Goal: Communication & Community: Answer question/provide support

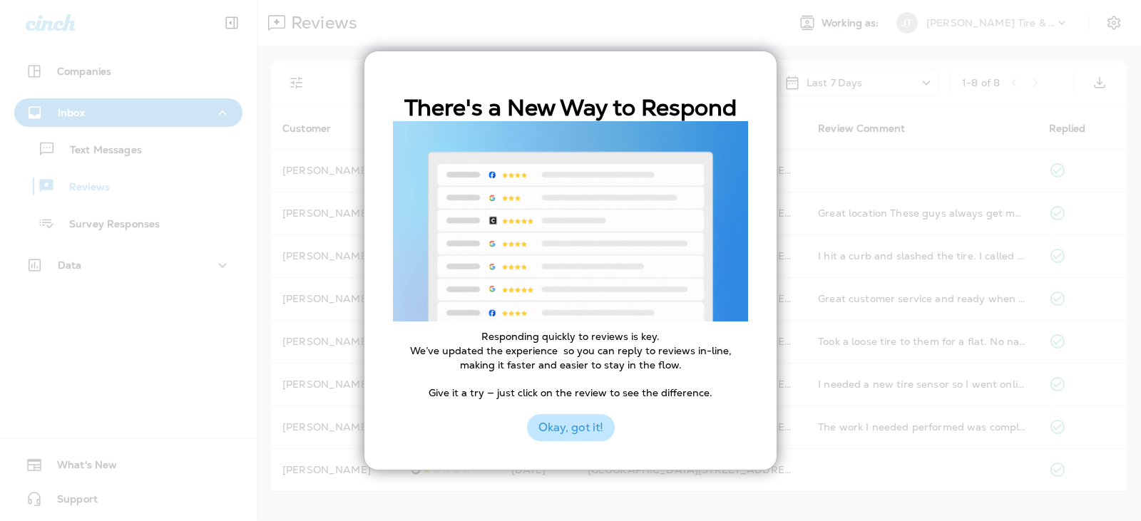
click at [543, 433] on button "Okay, got it!" at bounding box center [571, 427] width 88 height 27
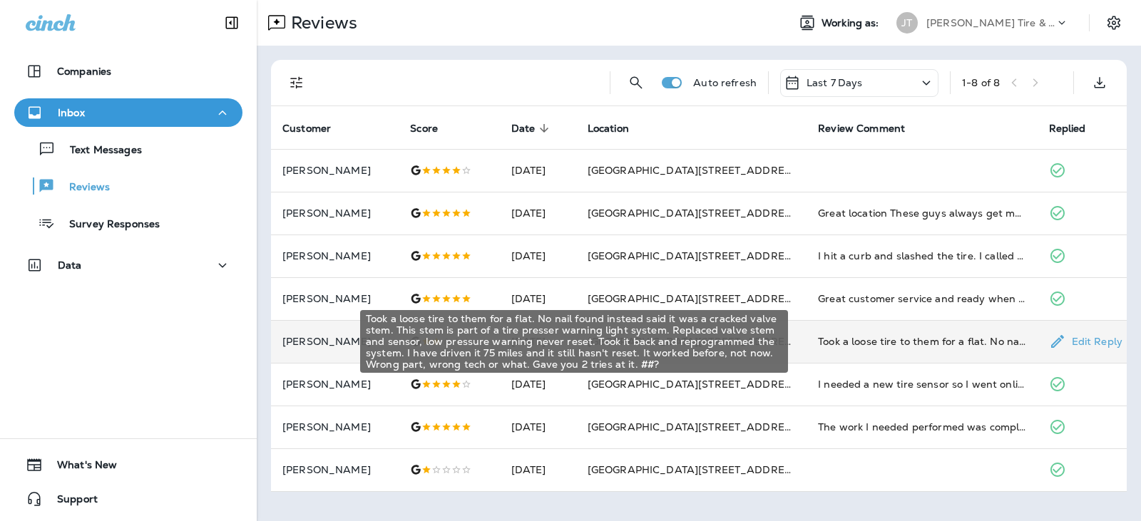
click at [844, 337] on div "Took a loose tire to them for a flat. No nail found instead said it was a crack…" at bounding box center [921, 341] width 207 height 14
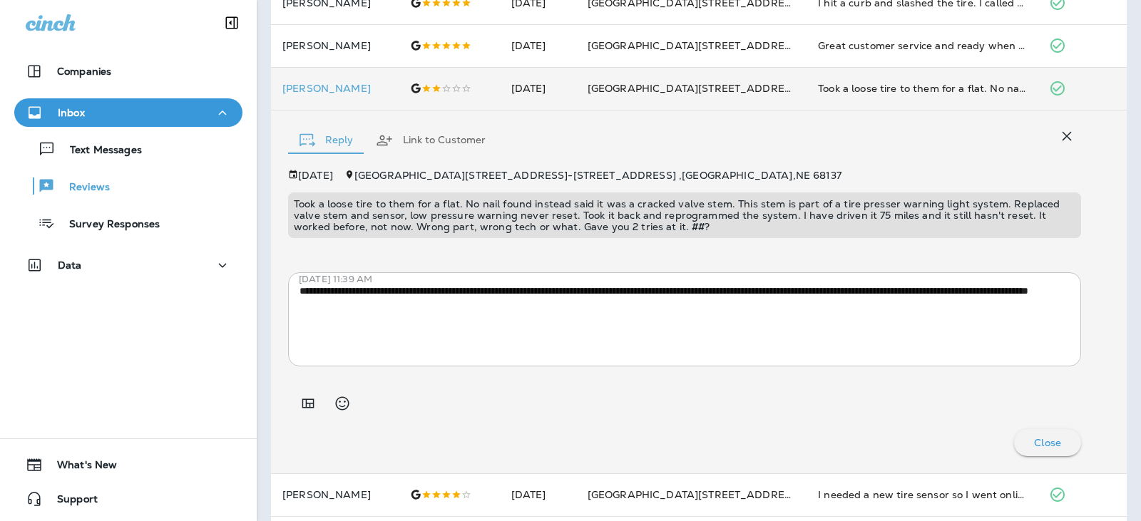
scroll to position [285, 0]
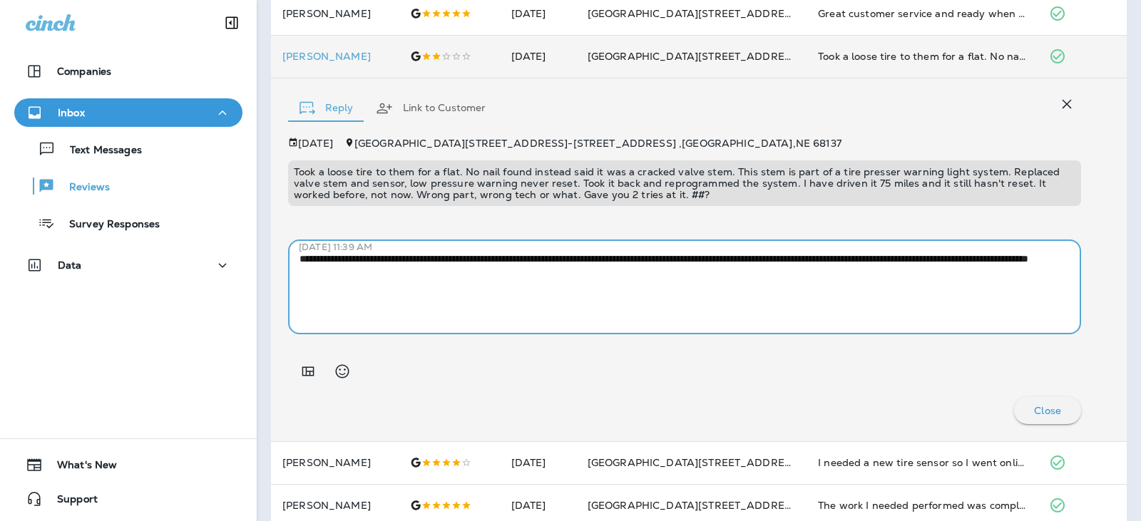
click at [689, 273] on textarea "**********" at bounding box center [678, 287] width 759 height 71
click at [319, 106] on button "Reply" at bounding box center [326, 108] width 76 height 51
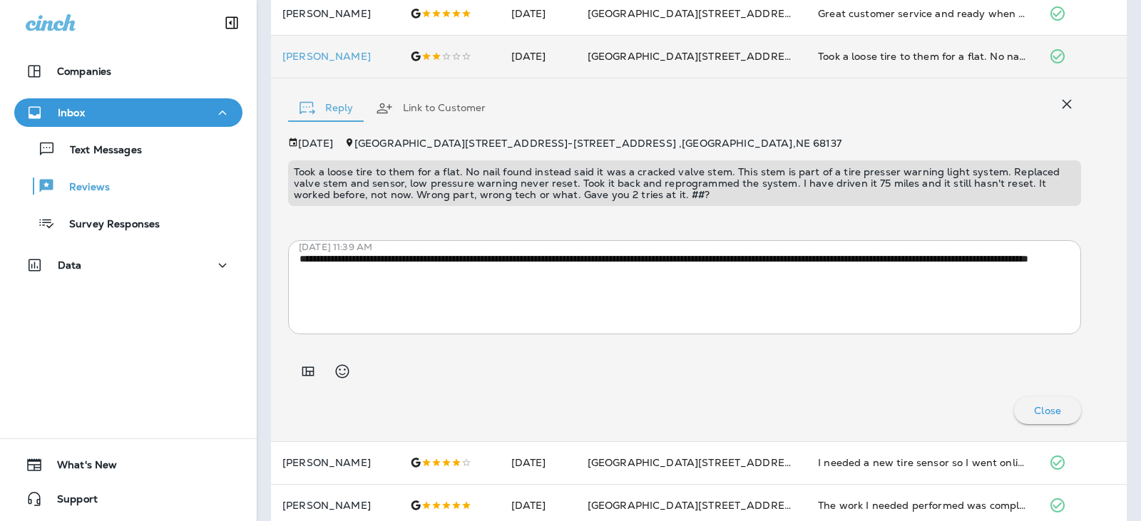
click at [599, 277] on textarea "**********" at bounding box center [678, 287] width 759 height 71
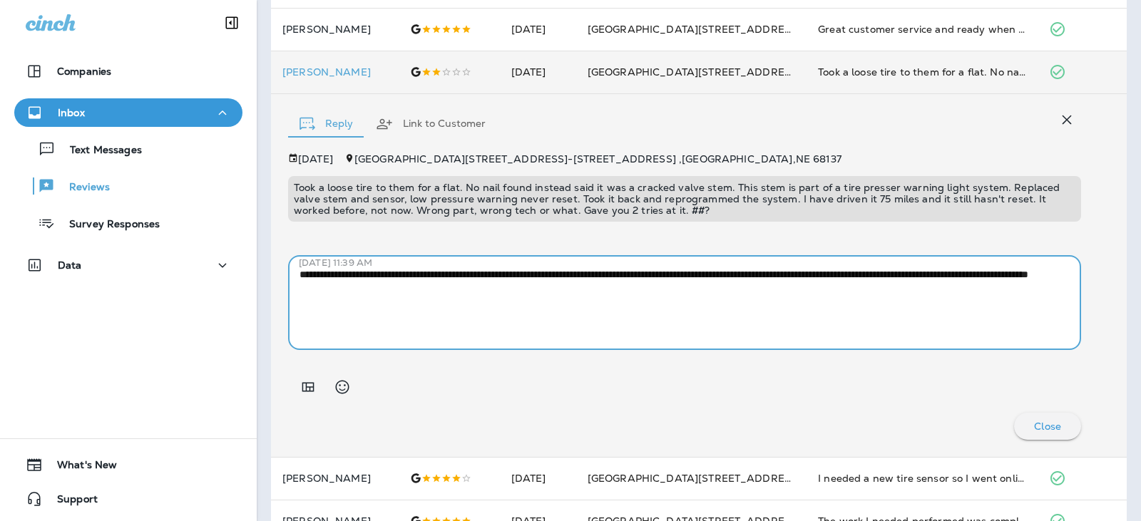
scroll to position [277, 0]
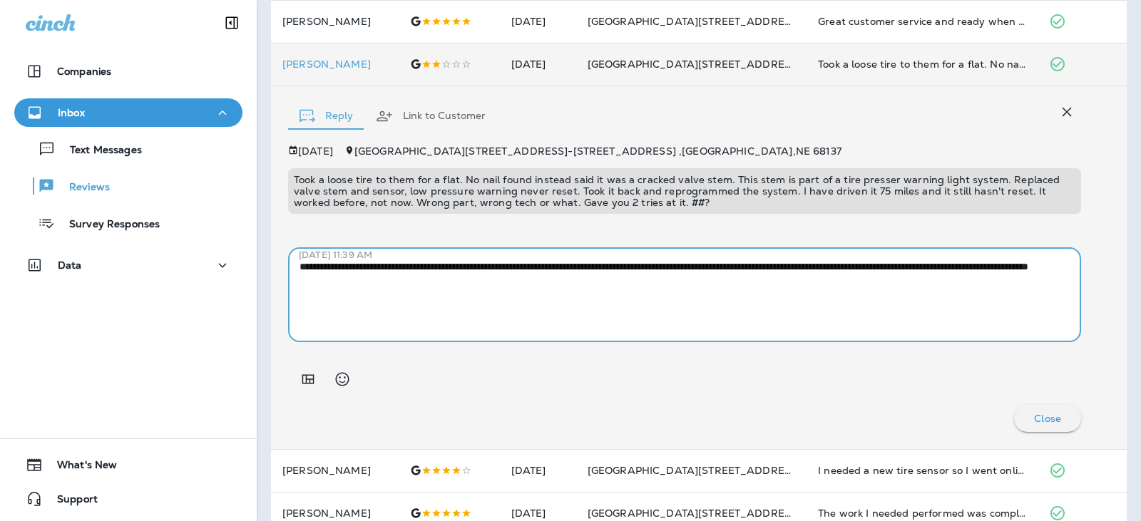
click at [1045, 415] on p "Close" at bounding box center [1047, 418] width 27 height 11
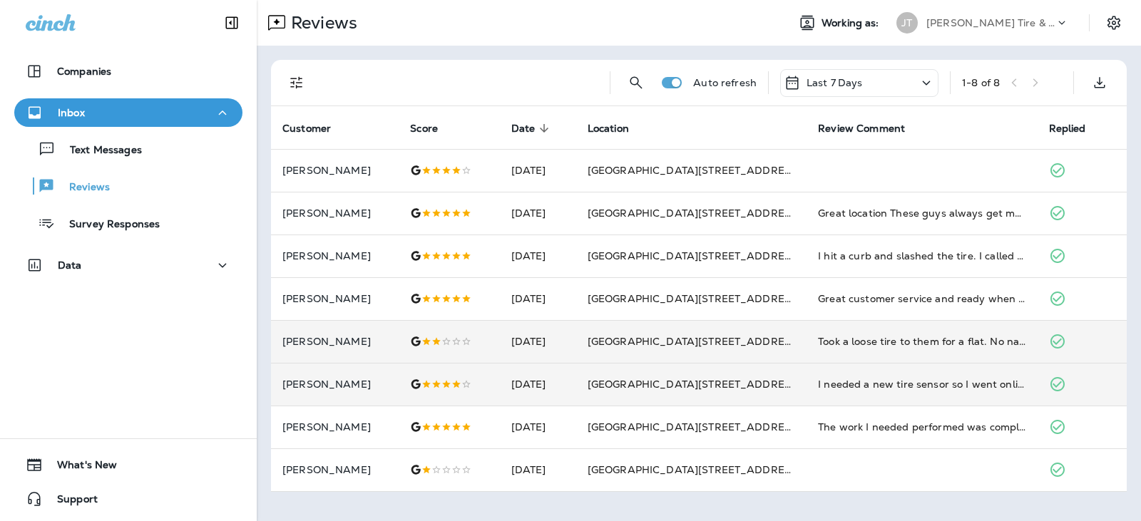
scroll to position [0, 0]
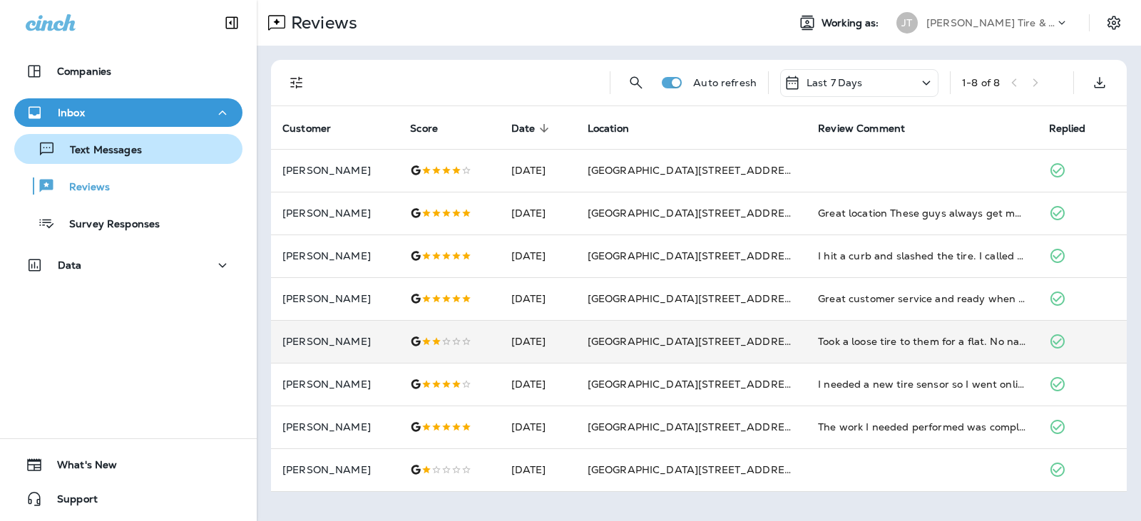
click at [132, 159] on div "Text Messages" at bounding box center [81, 148] width 122 height 21
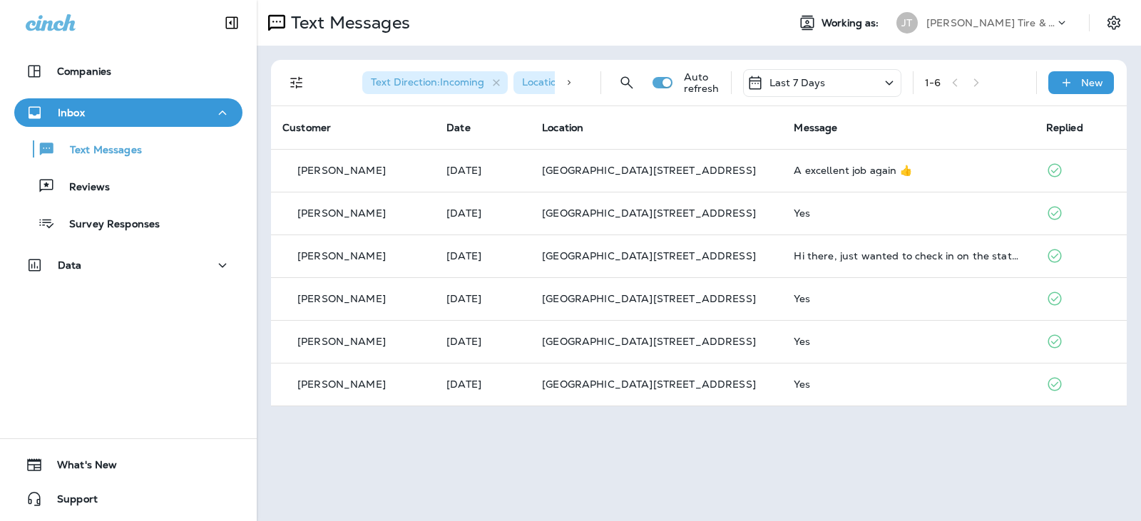
click at [846, 85] on div "Last 7 Days" at bounding box center [822, 83] width 158 height 28
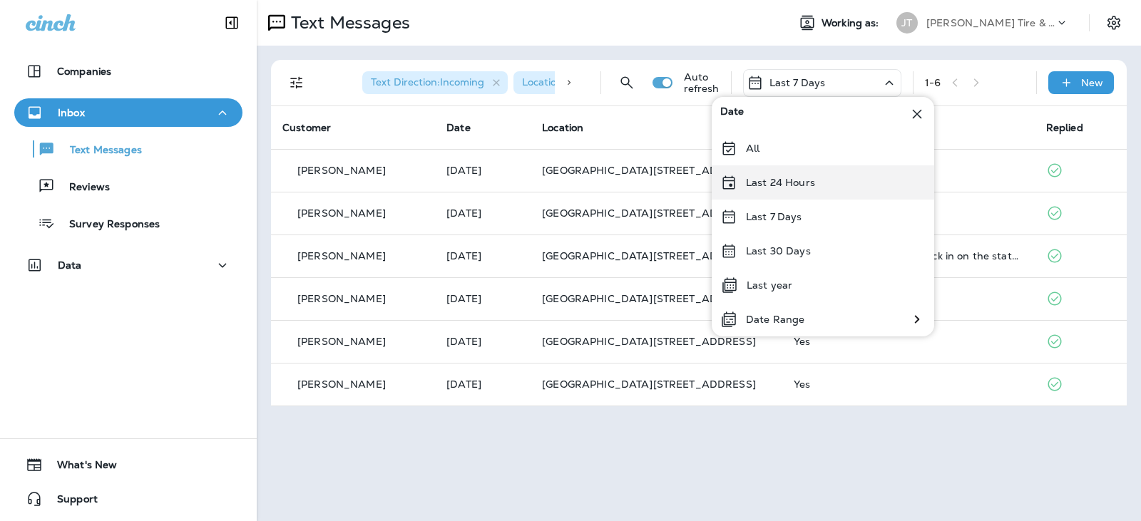
click at [810, 174] on div "Last 24 Hours" at bounding box center [823, 182] width 222 height 34
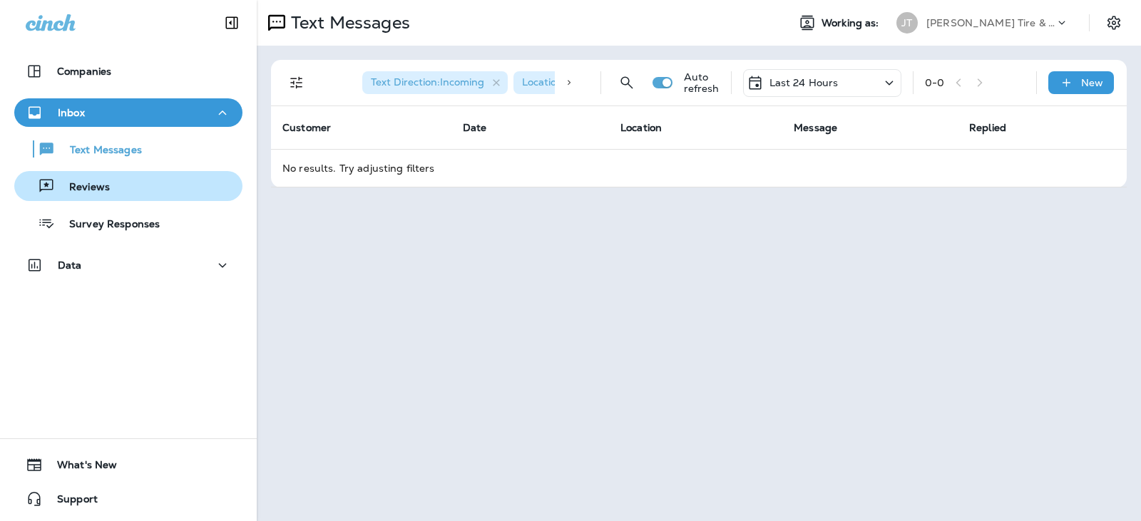
click at [124, 183] on div "Reviews" at bounding box center [128, 185] width 217 height 21
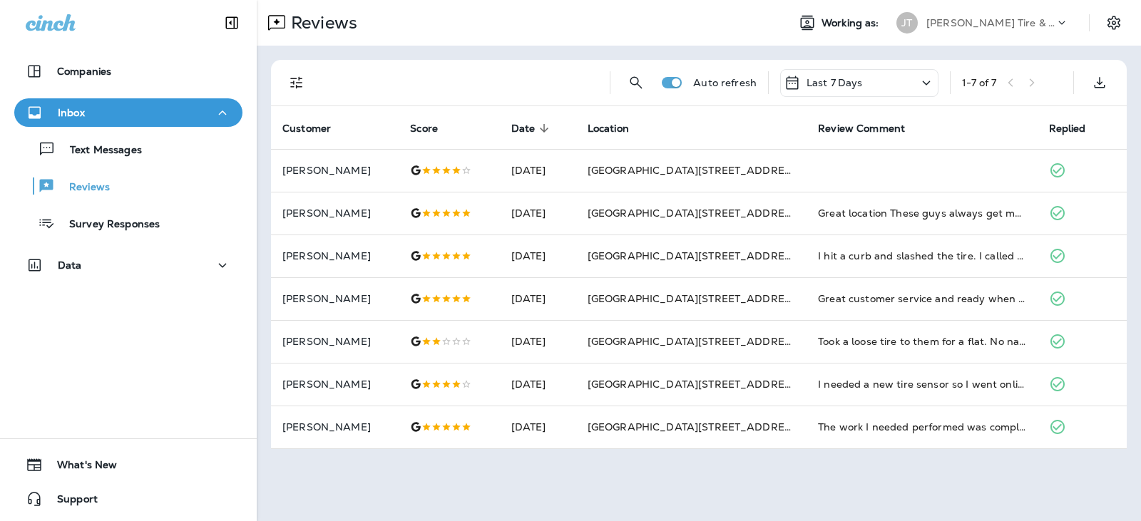
click at [814, 81] on p "Last 7 Days" at bounding box center [834, 82] width 56 height 11
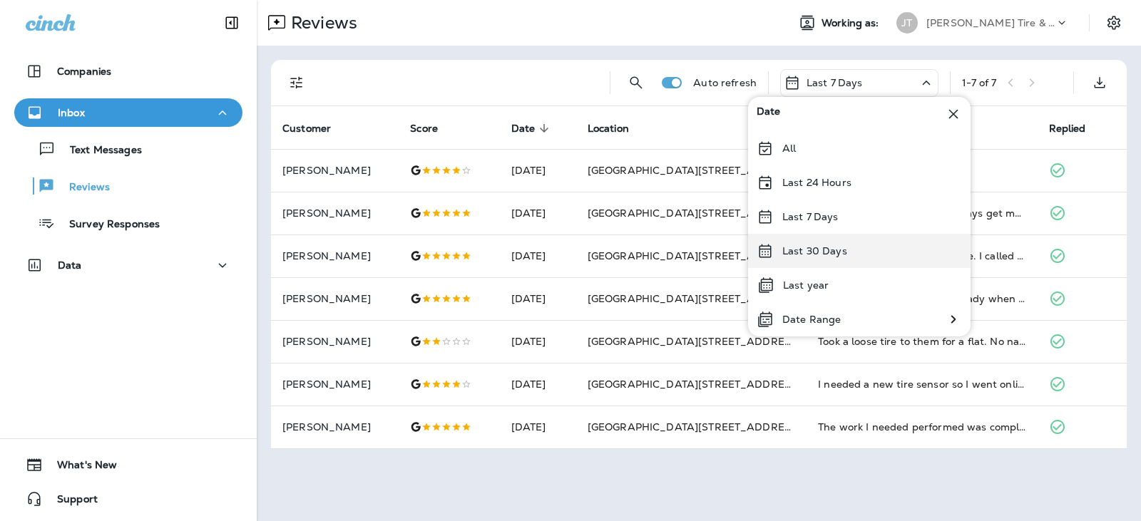
click at [810, 255] on p "Last 30 Days" at bounding box center [814, 250] width 65 height 11
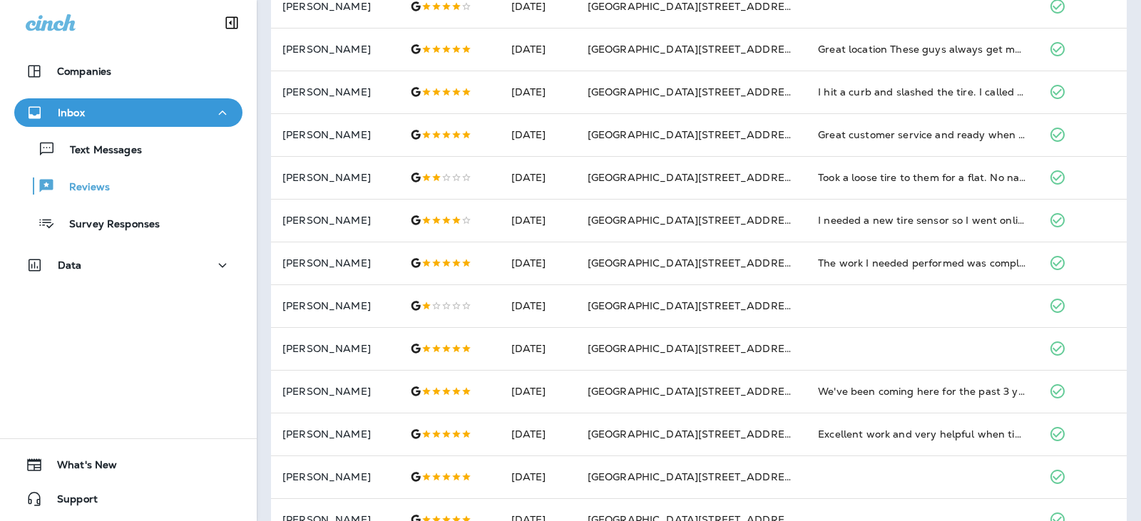
scroll to position [214, 0]
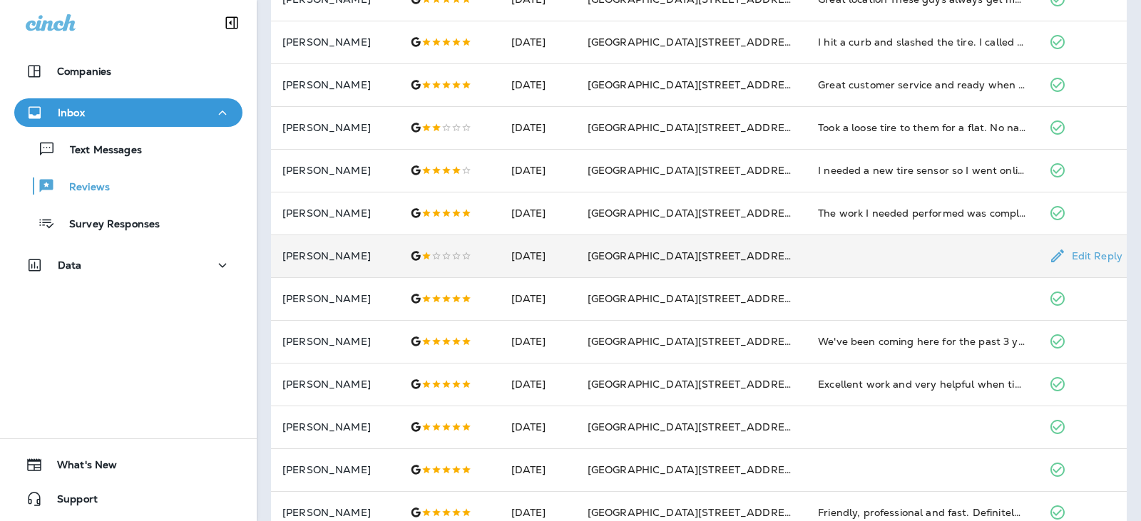
click at [655, 256] on td "[GEOGRAPHIC_DATA][STREET_ADDRESS]" at bounding box center [691, 256] width 230 height 43
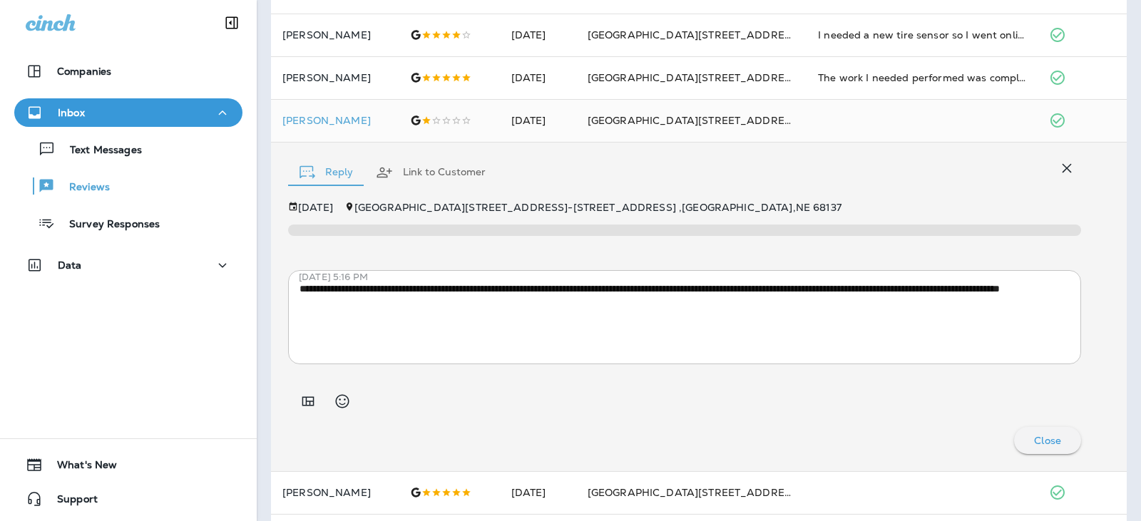
scroll to position [299, 0]
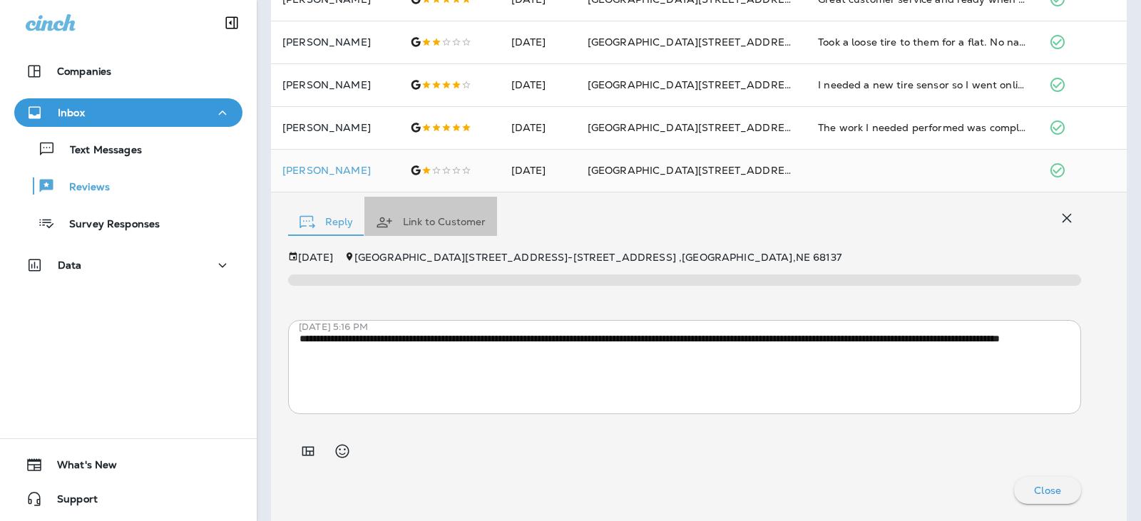
click at [451, 221] on button "Link to Customer" at bounding box center [430, 222] width 133 height 51
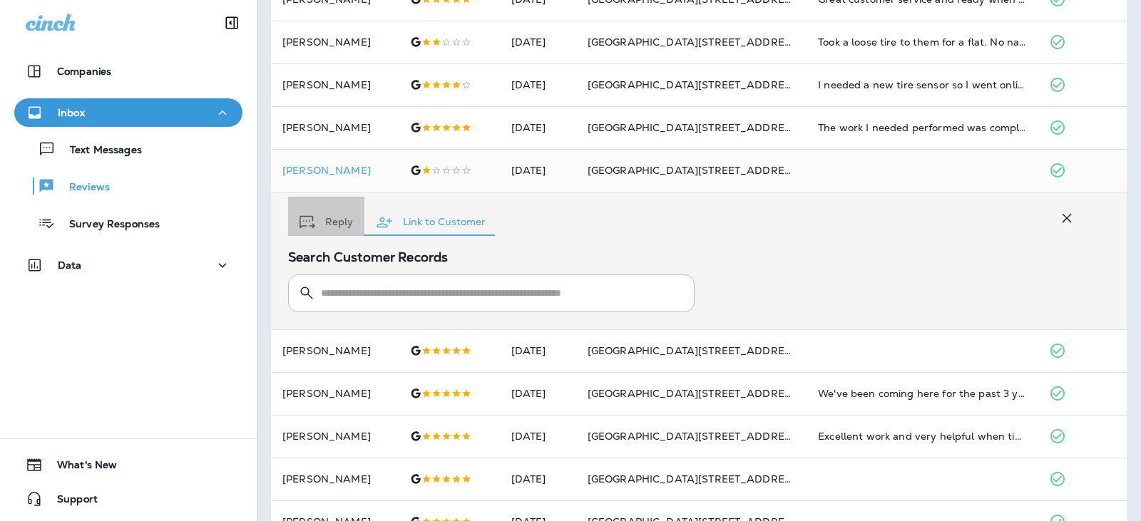
click at [322, 218] on button "Reply" at bounding box center [326, 222] width 76 height 51
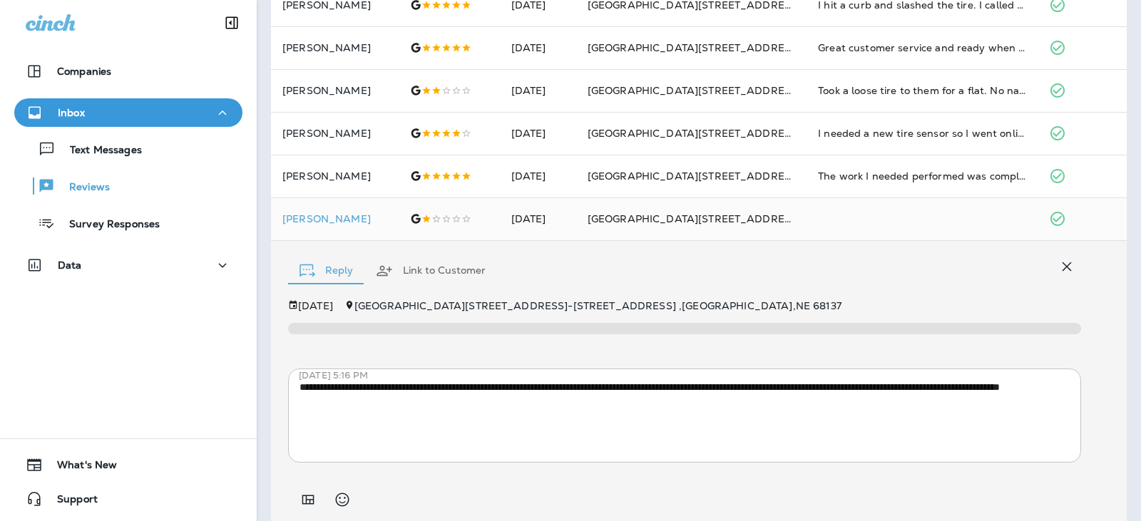
scroll to position [228, 0]
